Goal: Task Accomplishment & Management: Use online tool/utility

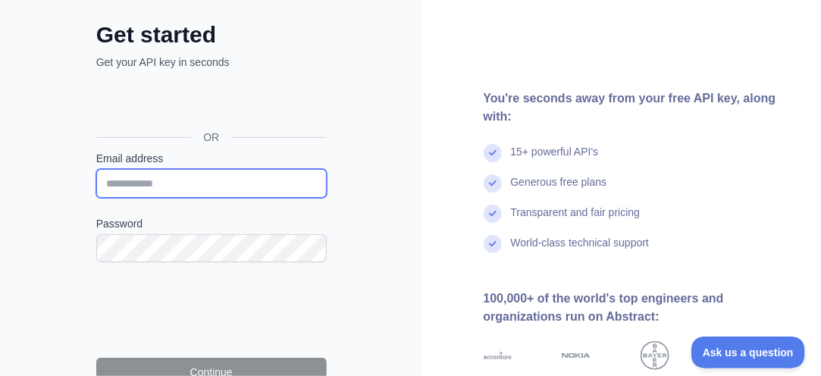
type input "**********"
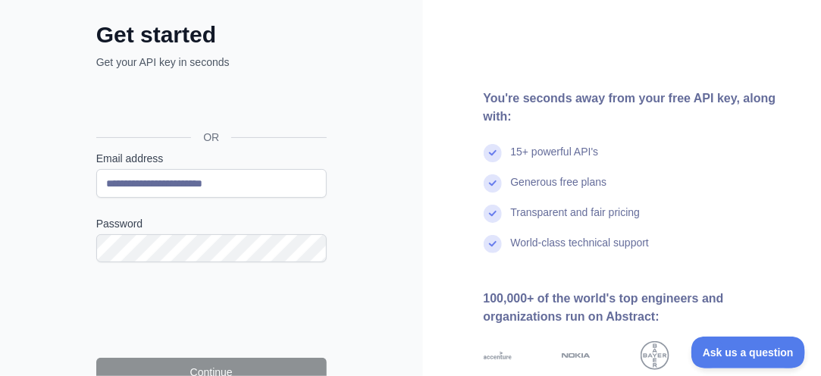
click at [111, 159] on label "Email address" at bounding box center [211, 158] width 230 height 15
click at [111, 169] on input "**********" at bounding box center [211, 183] width 230 height 29
drag, startPoint x: 250, startPoint y: 178, endPoint x: 0, endPoint y: 166, distance: 250.3
click at [9, 167] on div "**********" at bounding box center [211, 234] width 423 height 621
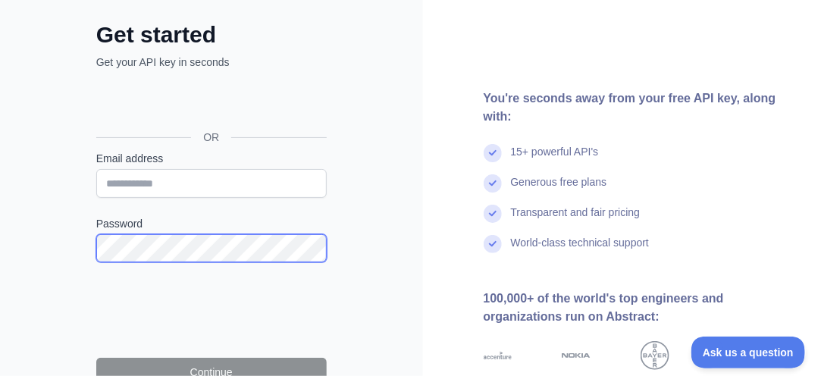
click at [55, 247] on div "Get started Get your API key in seconds OR Email address Password Continue By s…" at bounding box center [211, 234] width 423 height 621
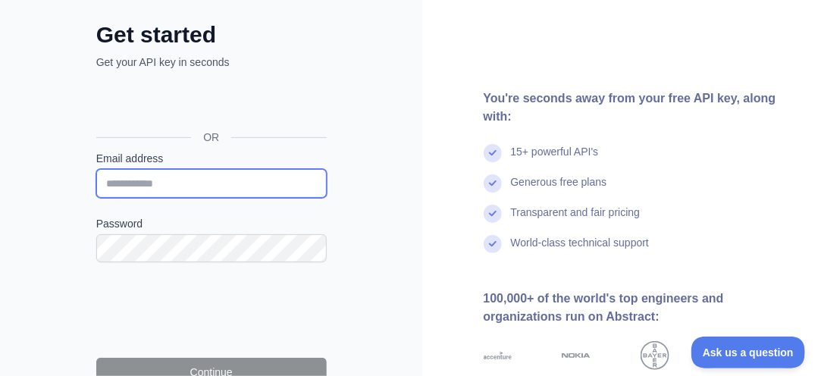
drag, startPoint x: 232, startPoint y: 178, endPoint x: 242, endPoint y: 187, distance: 13.4
click at [232, 178] on input "Email address" at bounding box center [211, 183] width 230 height 29
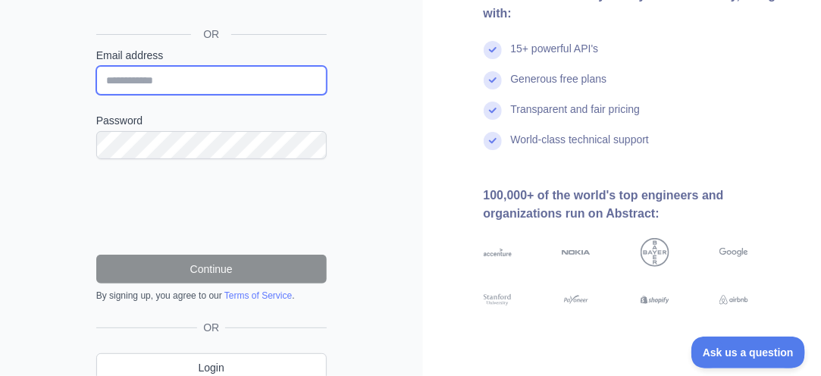
scroll to position [15, 0]
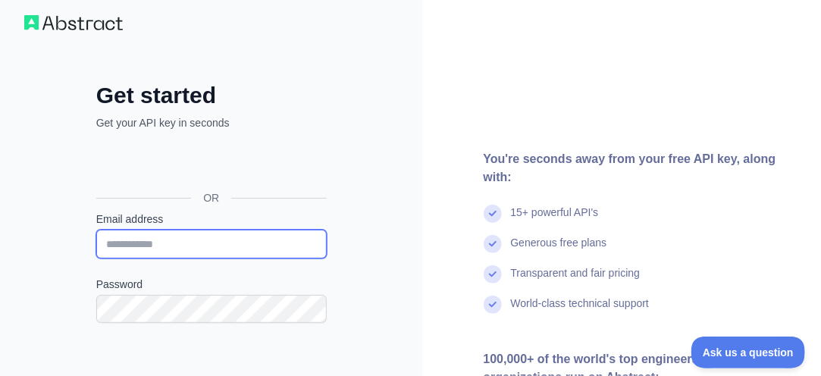
click at [183, 239] on input "Email address" at bounding box center [211, 244] width 230 height 29
click at [168, 242] on input "Email address" at bounding box center [211, 244] width 230 height 29
paste input "**********"
type input "**********"
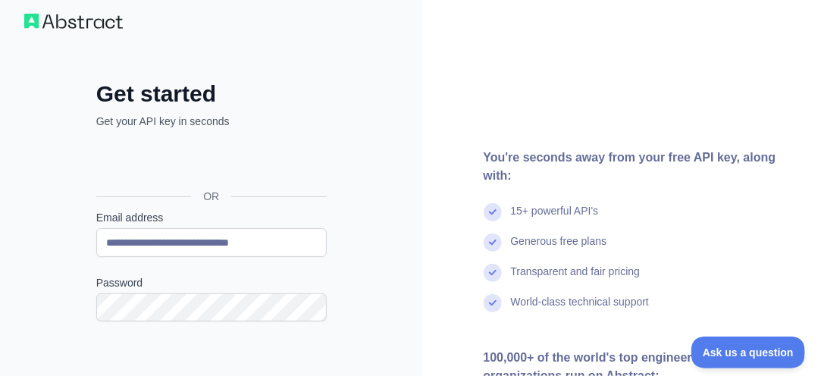
scroll to position [242, 0]
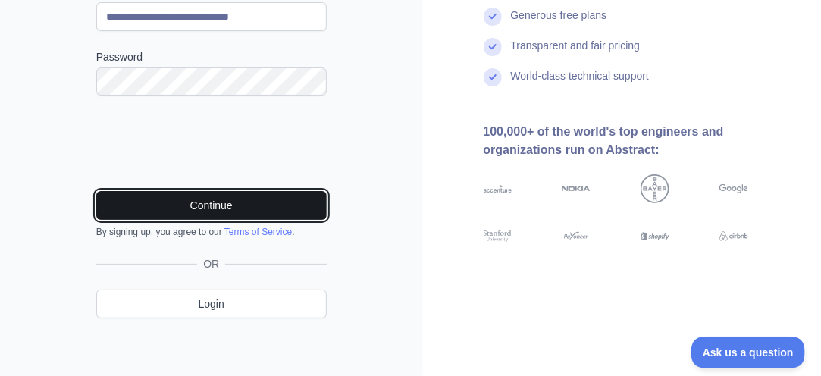
click at [213, 211] on button "Continue" at bounding box center [211, 205] width 230 height 29
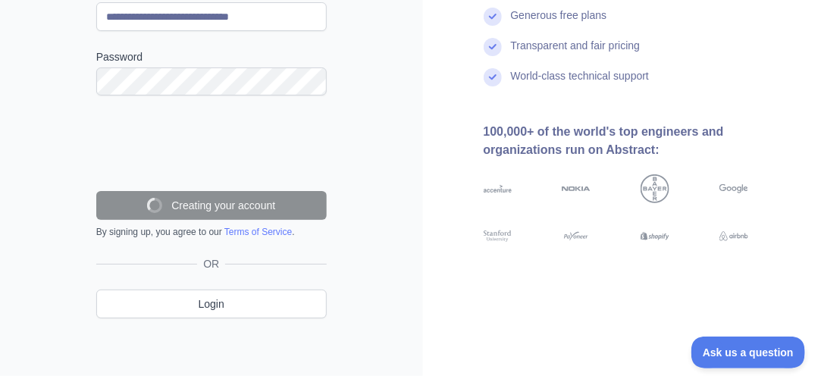
scroll to position [195, 0]
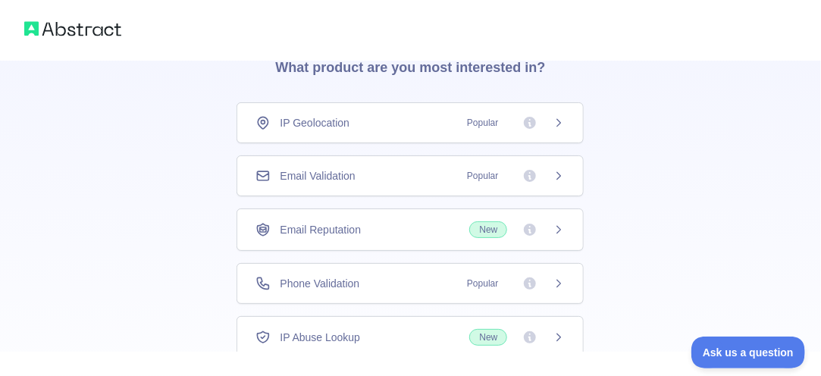
scroll to position [76, 0]
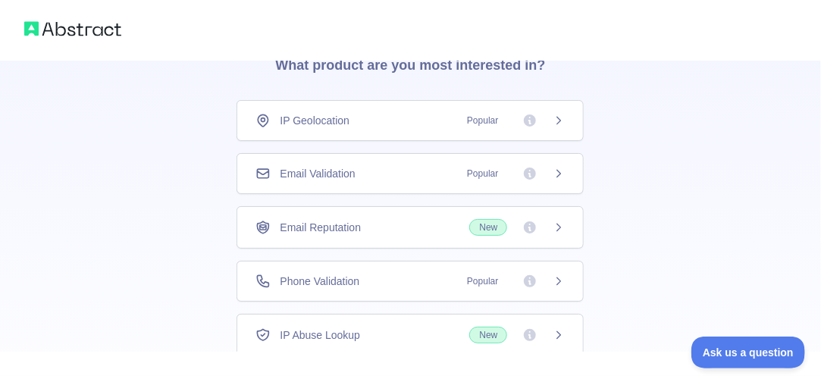
click at [398, 189] on div "Email Validation Popular" at bounding box center [409, 173] width 347 height 41
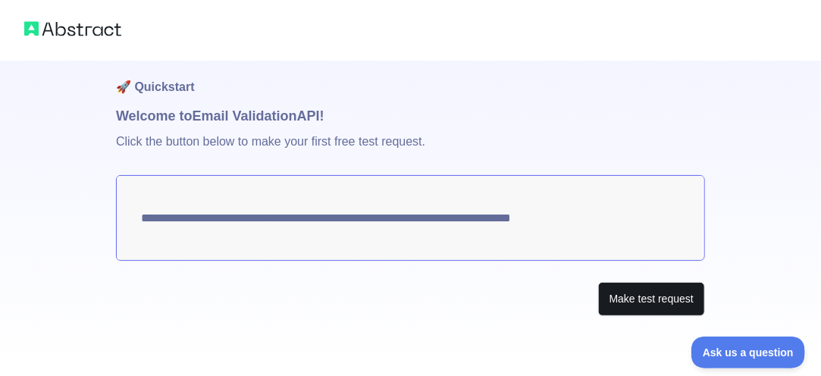
scroll to position [13, 0]
click at [632, 293] on button "Make test request" at bounding box center [651, 299] width 107 height 34
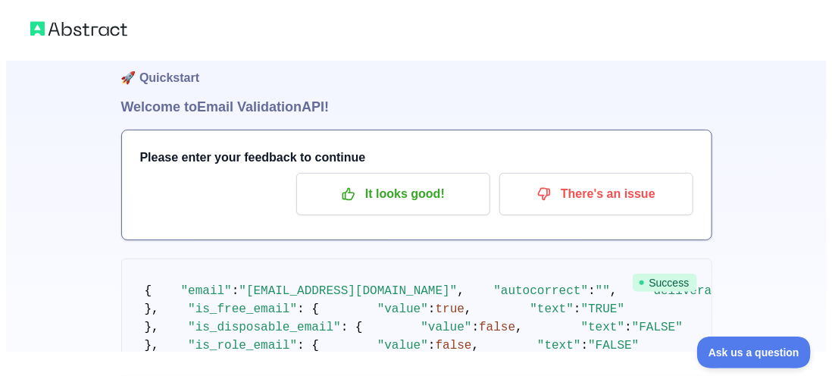
scroll to position [0, 0]
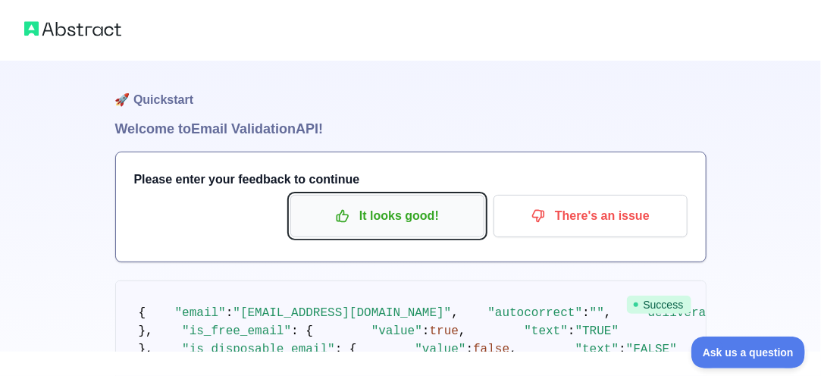
click at [408, 220] on p "It looks good!" at bounding box center [387, 216] width 171 height 26
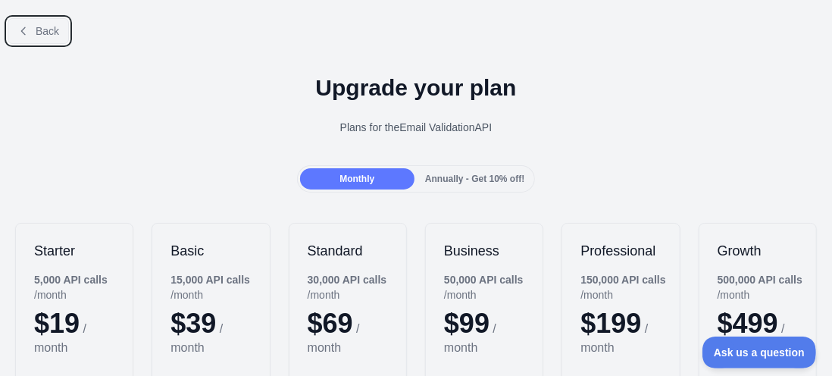
drag, startPoint x: 52, startPoint y: 41, endPoint x: 58, endPoint y: 47, distance: 9.1
click at [52, 41] on button "Back" at bounding box center [38, 31] width 61 height 26
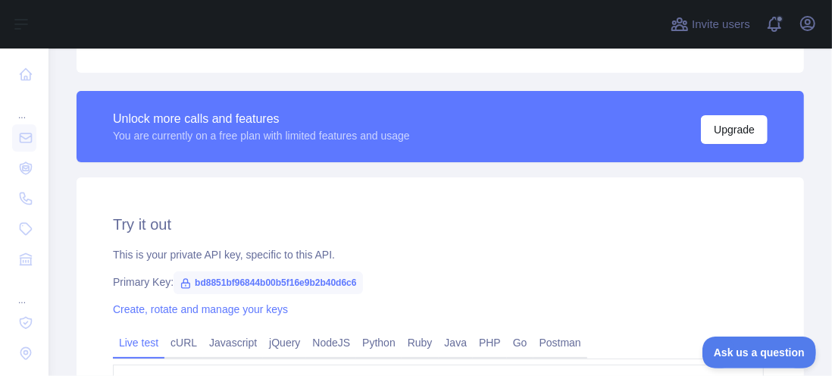
scroll to position [530, 0]
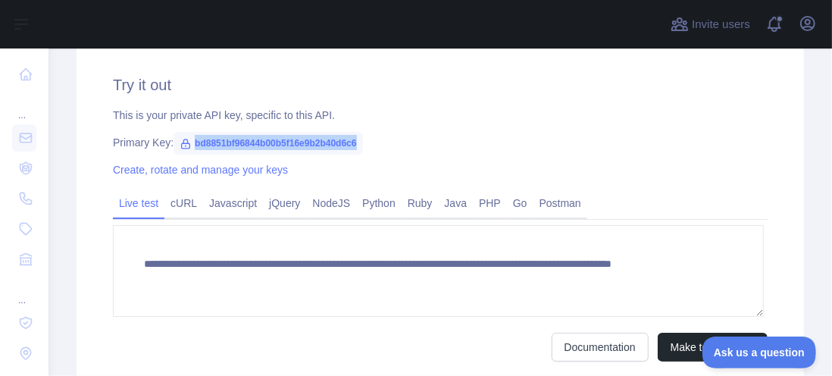
drag, startPoint x: 188, startPoint y: 143, endPoint x: 358, endPoint y: 139, distance: 169.8
click at [358, 139] on span "bd8851bf96844b00b5f16e9b2b40d6c6" at bounding box center [268, 143] width 189 height 23
copy span "bd8851bf96844b00b5f16e9b2b40d6c6"
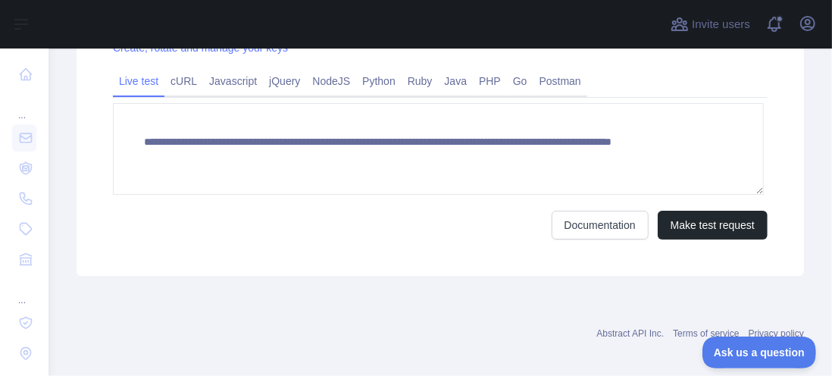
scroll to position [663, 0]
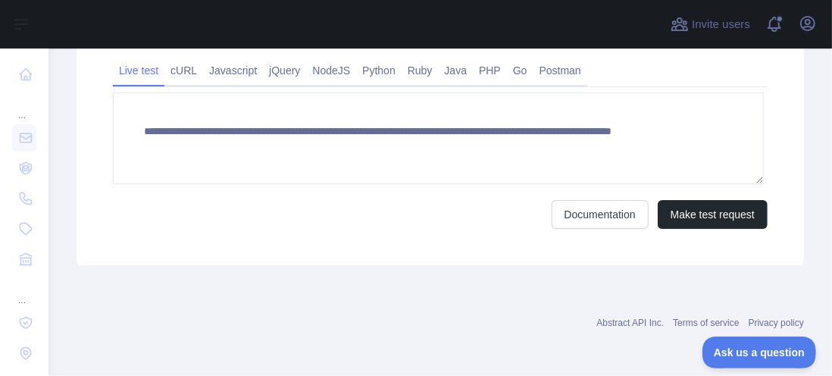
drag, startPoint x: 174, startPoint y: 77, endPoint x: 435, endPoint y: 163, distance: 274.3
click at [175, 77] on link "cURL" at bounding box center [183, 70] width 39 height 24
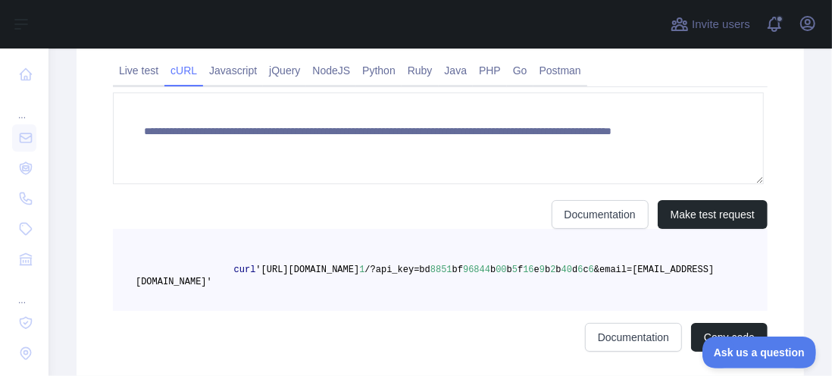
scroll to position [649, 0]
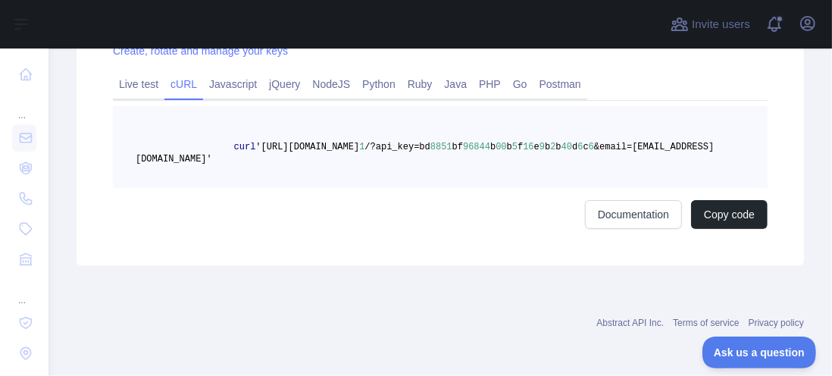
drag, startPoint x: 537, startPoint y: 159, endPoint x: 143, endPoint y: 142, distance: 394.3
click at [143, 142] on pre "curl '[URL][DOMAIN_NAME] 1 /?api_key=bd 8851 bf 96844 b 00 b 5 f 16 e 9 b 2 b 4…" at bounding box center [440, 147] width 655 height 82
click at [606, 181] on pre "curl '[URL][DOMAIN_NAME] 1 /?api_key=bd 8851 bf 96844 b 00 b 5 f 16 e 9 b 2 b 4…" at bounding box center [440, 147] width 655 height 82
click at [734, 225] on button "Copy code" at bounding box center [729, 214] width 77 height 29
